Goal: Information Seeking & Learning: Find specific fact

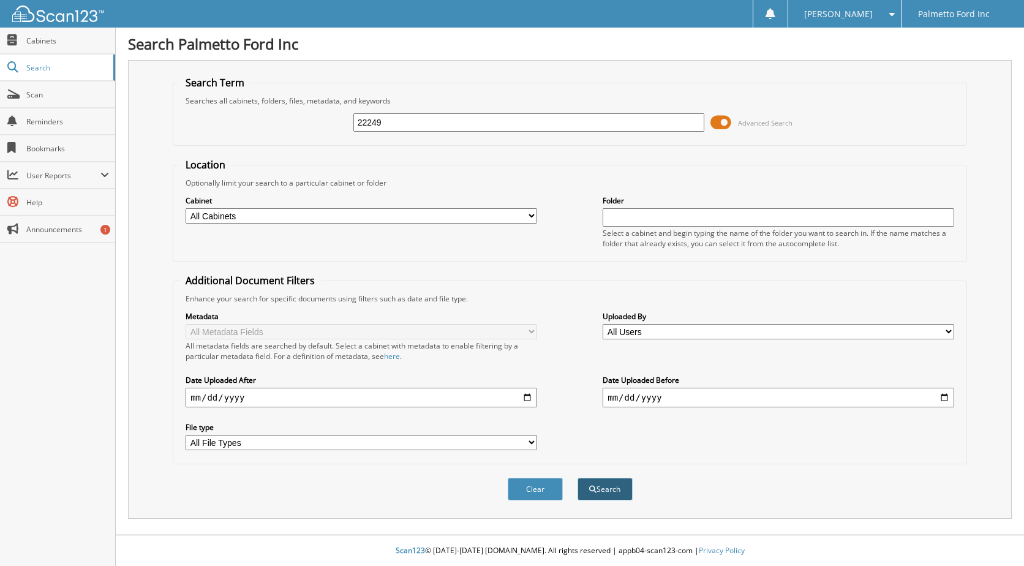
type input "22249"
click at [583, 495] on button "Search" at bounding box center [605, 489] width 55 height 23
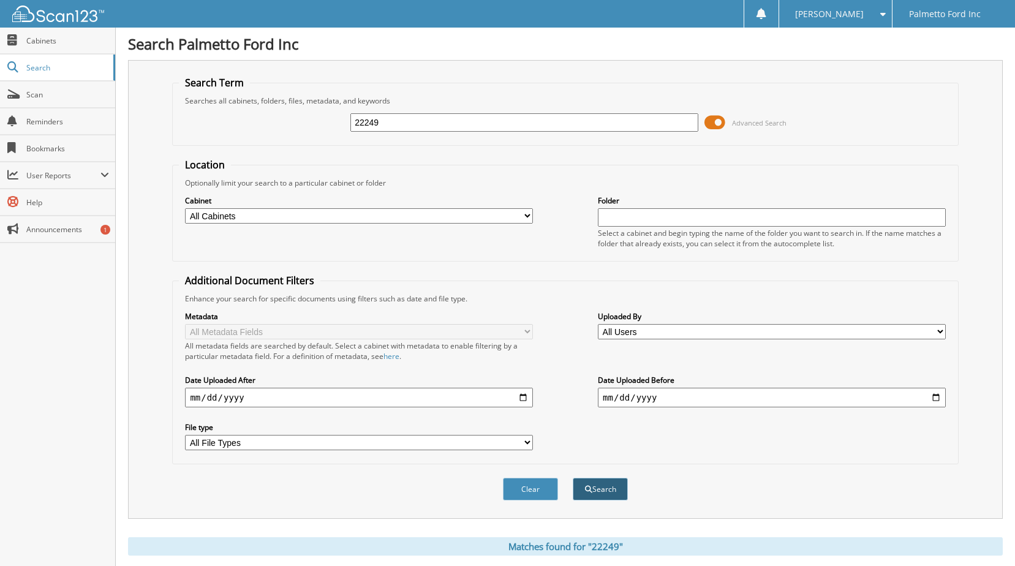
click at [602, 493] on button "Search" at bounding box center [600, 489] width 55 height 23
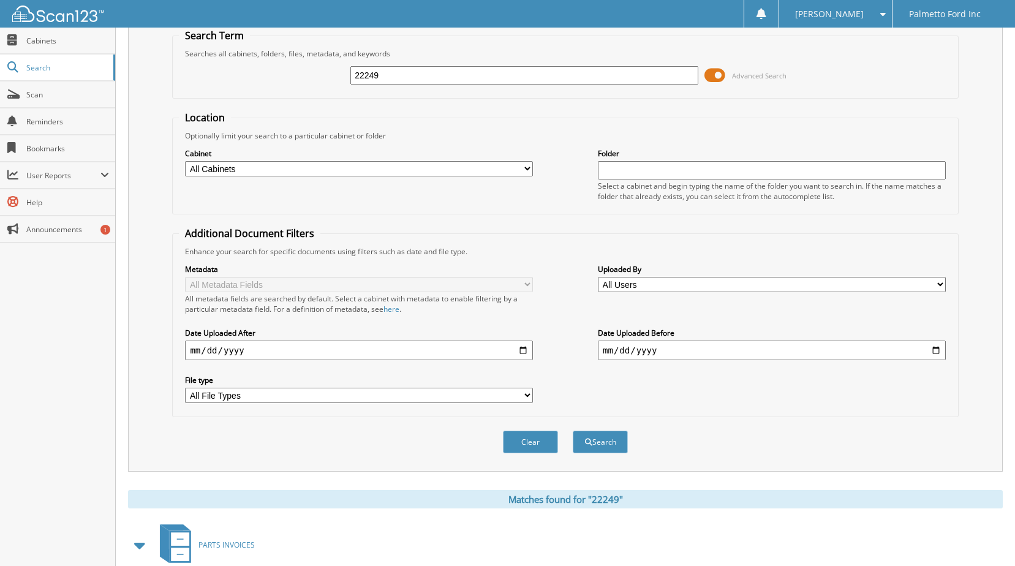
scroll to position [236, 0]
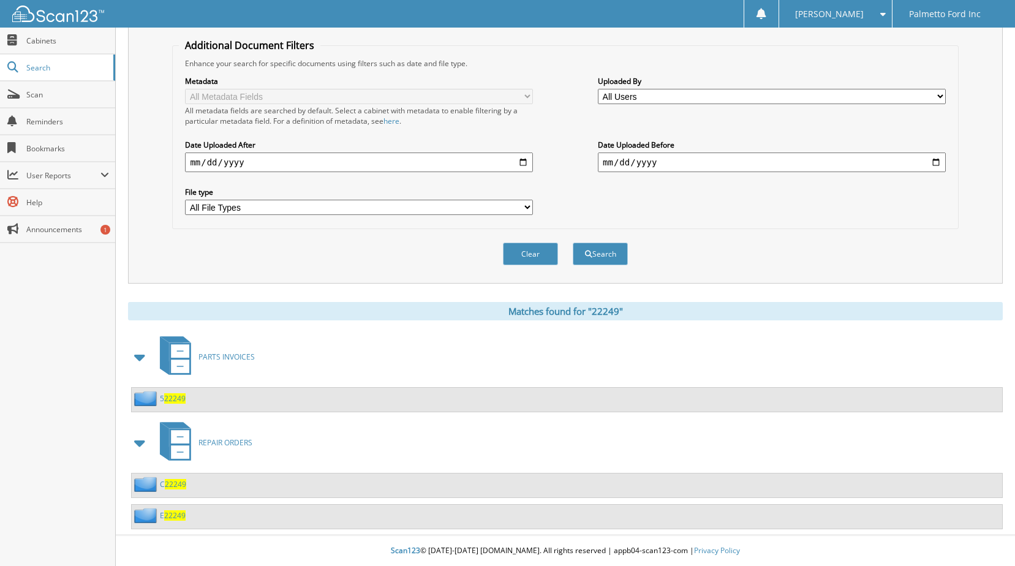
click at [170, 483] on span "22249" at bounding box center [175, 484] width 21 height 10
